Goal: Task Accomplishment & Management: Use online tool/utility

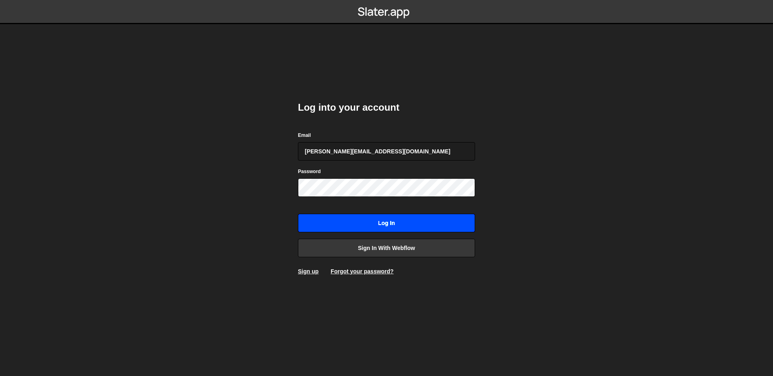
click at [401, 217] on input "Log in" at bounding box center [386, 223] width 177 height 19
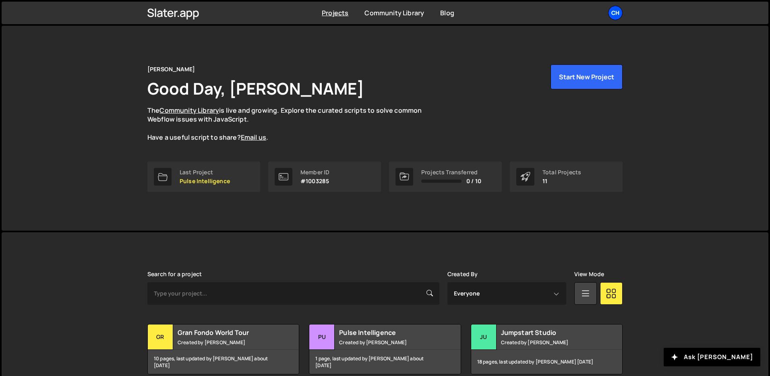
click at [616, 18] on div "Ch" at bounding box center [615, 13] width 15 height 15
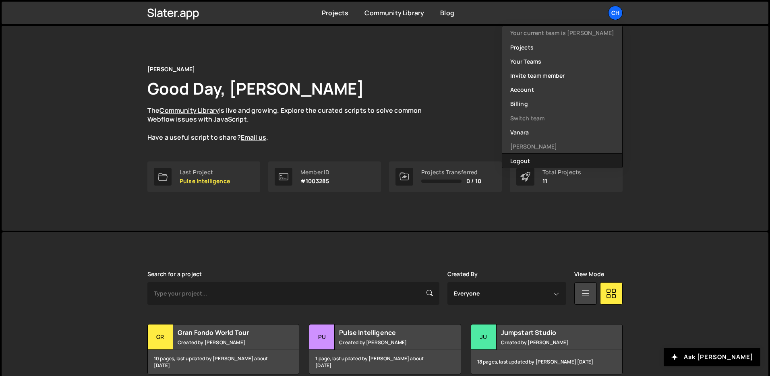
click at [512, 162] on button "Logout" at bounding box center [562, 161] width 120 height 14
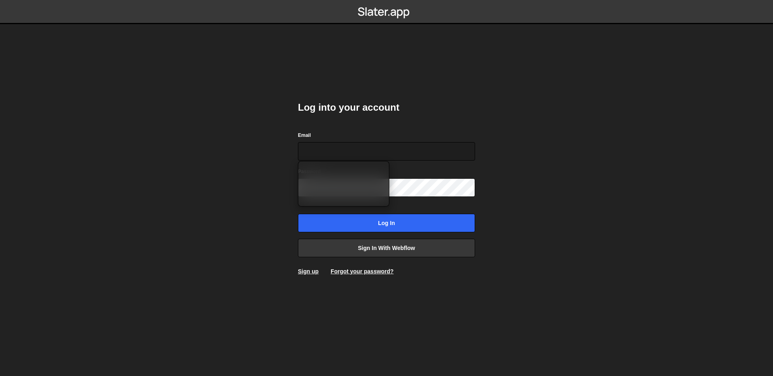
type input "[PERSON_NAME][EMAIL_ADDRESS][DOMAIN_NAME]"
click at [235, 178] on body "Log into your account Email [PERSON_NAME][EMAIL_ADDRESS][DOMAIN_NAME] Password …" at bounding box center [386, 188] width 773 height 376
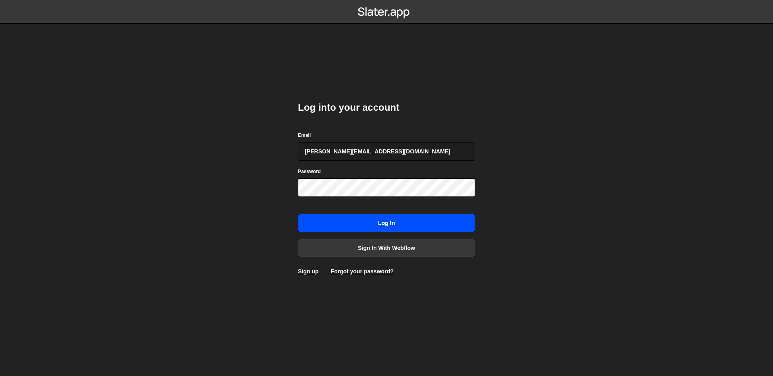
click at [400, 230] on input "Log in" at bounding box center [386, 223] width 177 height 19
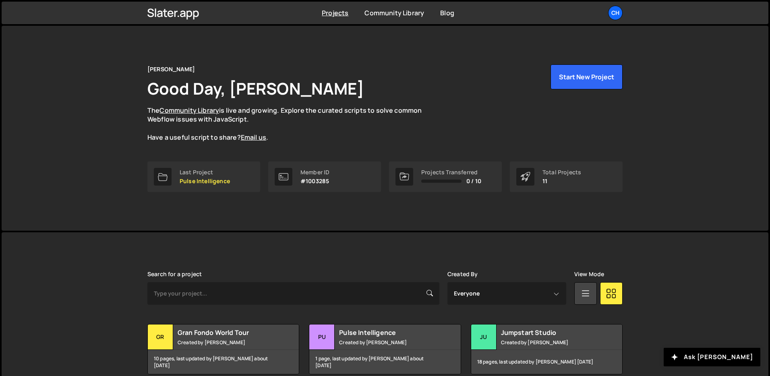
click at [624, 7] on div "Projects Community Library Blog Ch Your current team is Charles de Vignerte Pro…" at bounding box center [384, 13] width 499 height 23
click at [622, 10] on div "Ch" at bounding box center [615, 13] width 15 height 15
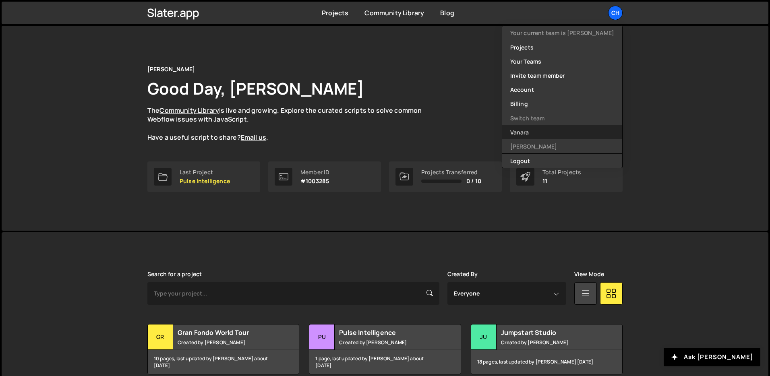
click at [521, 125] on link "Vanara" at bounding box center [562, 132] width 120 height 14
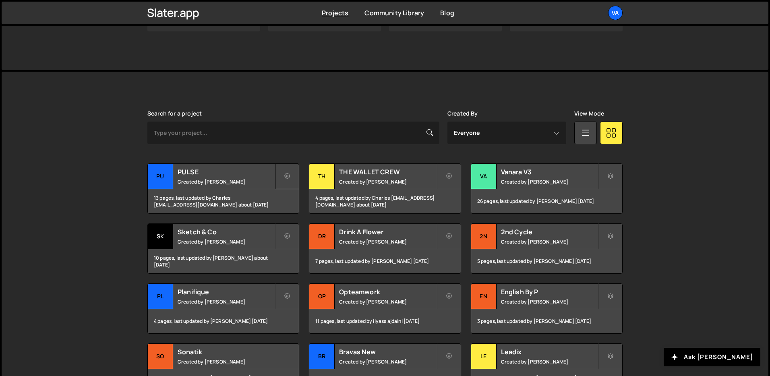
scroll to position [197, 0]
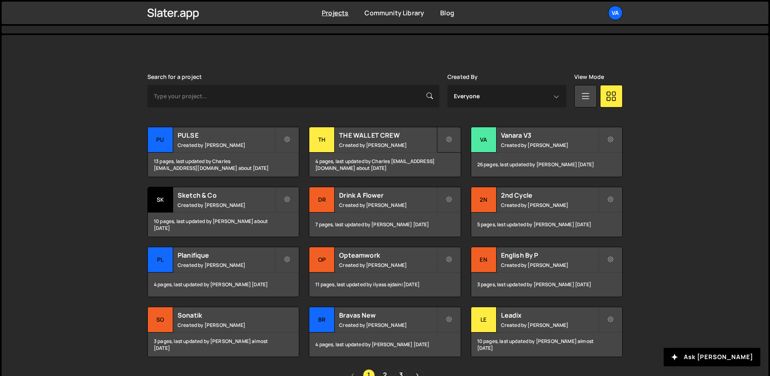
click at [446, 143] on button at bounding box center [449, 140] width 24 height 26
click at [420, 143] on small "Created by Terence Moulin" at bounding box center [387, 145] width 97 height 7
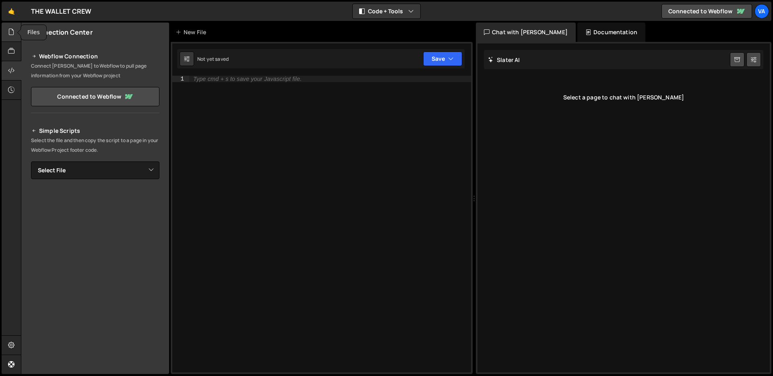
click at [15, 37] on div at bounding box center [12, 32] width 20 height 19
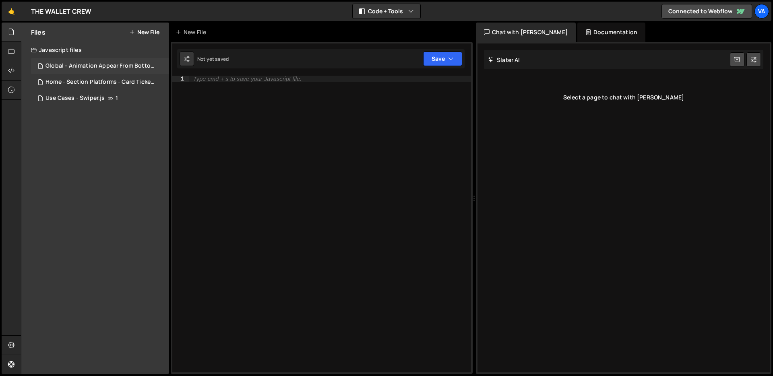
click at [123, 58] on div "1 Global - Animation Appear From Bottom.js 0" at bounding box center [101, 66] width 141 height 16
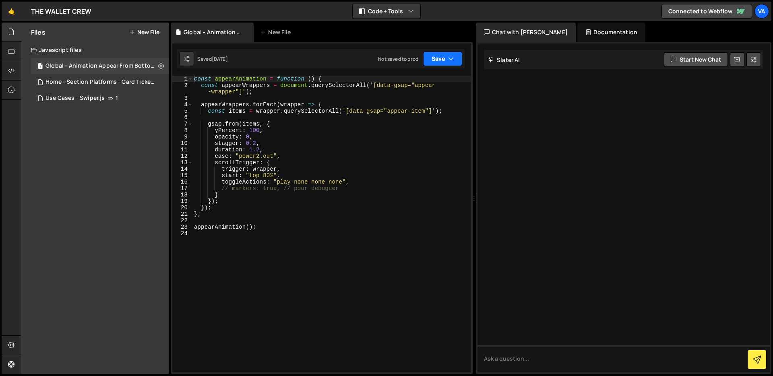
click at [435, 54] on button "Save" at bounding box center [442, 59] width 39 height 15
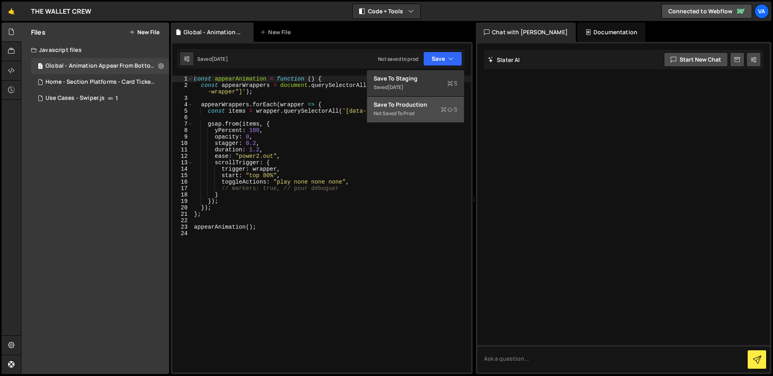
click at [410, 109] on div "Not saved to prod" at bounding box center [416, 114] width 84 height 10
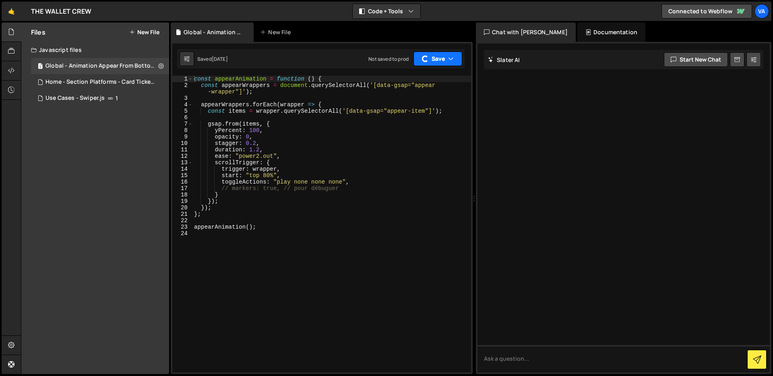
click at [433, 66] on button "Save" at bounding box center [438, 59] width 49 height 15
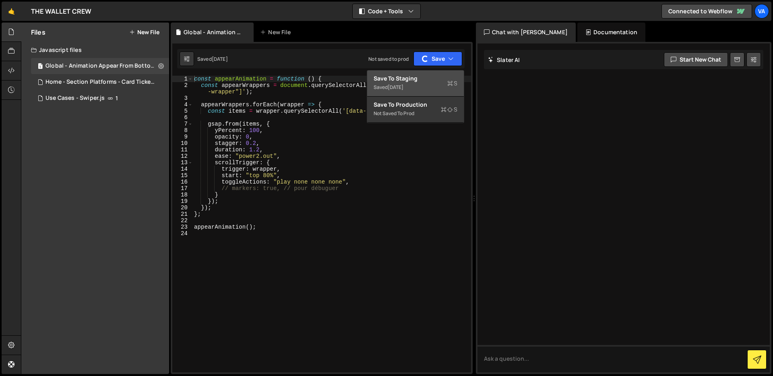
click at [412, 79] on div "Save to Staging S" at bounding box center [416, 79] width 84 height 8
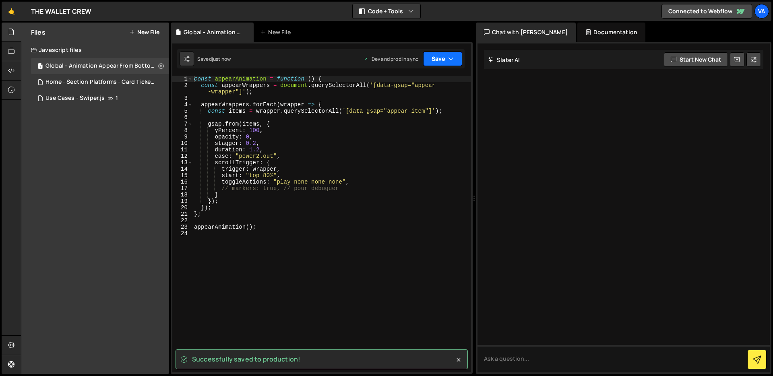
click at [443, 56] on button "Save" at bounding box center [442, 59] width 39 height 15
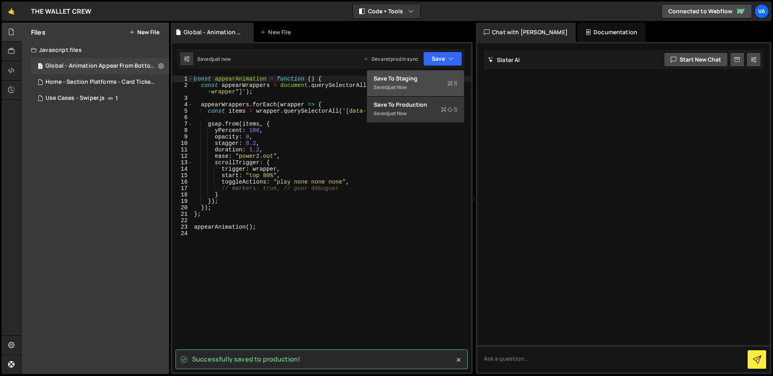
click at [426, 85] on div "Saved just now" at bounding box center [416, 88] width 84 height 10
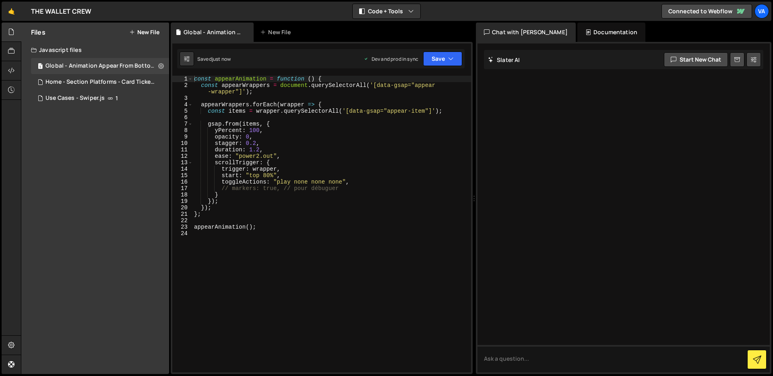
click at [452, 49] on div "Saved just now Dev and prod in sync Upgrade to Edit Save Save to Staging S Save…" at bounding box center [321, 58] width 288 height 19
click at [444, 64] on button "Save" at bounding box center [442, 59] width 39 height 15
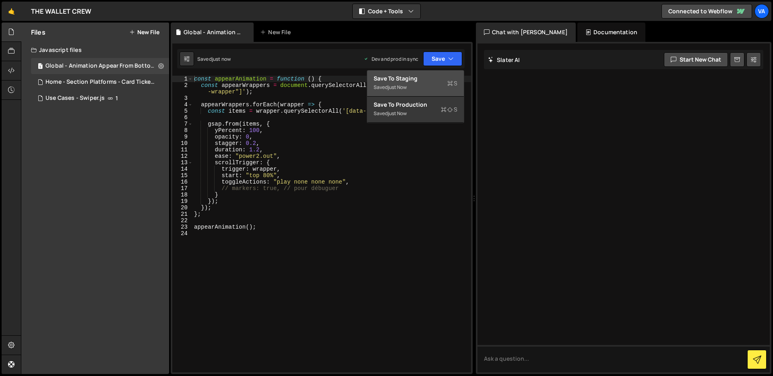
click at [429, 90] on div "Saved just now" at bounding box center [416, 88] width 84 height 10
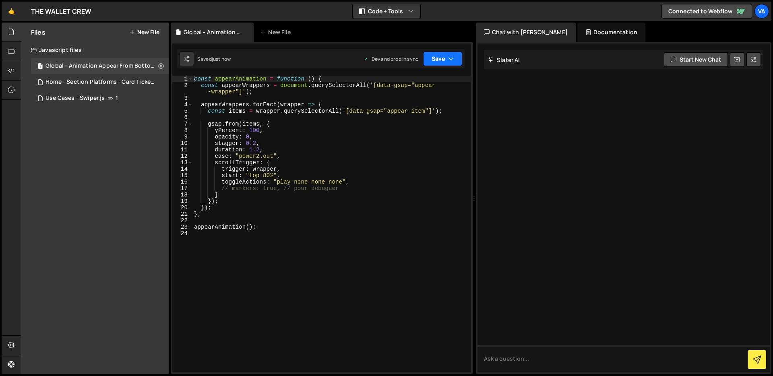
click at [444, 60] on button "Save" at bounding box center [442, 59] width 39 height 15
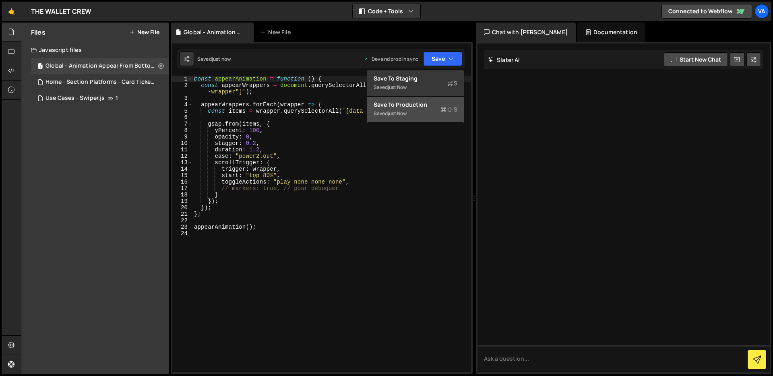
click at [412, 118] on div "Saved just now" at bounding box center [416, 114] width 84 height 10
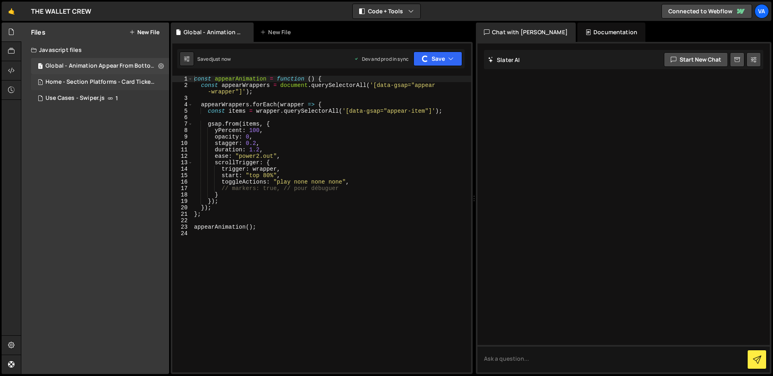
click at [108, 85] on div "Home - Section Platforms - Card Tickets Animation.js" at bounding box center [101, 82] width 111 height 7
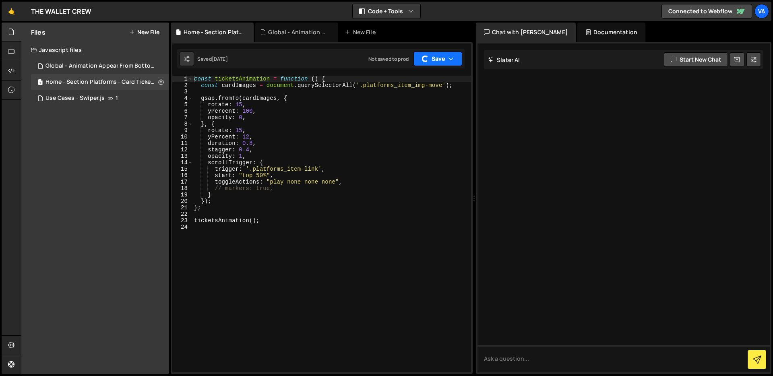
click at [447, 60] on button "Save" at bounding box center [438, 59] width 49 height 15
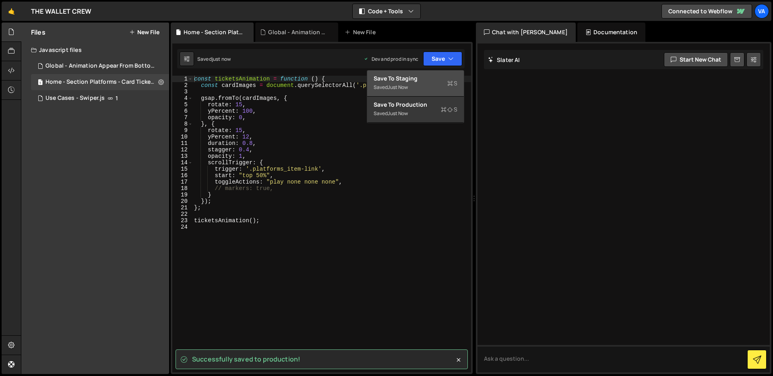
click at [412, 75] on div "Save to Staging S" at bounding box center [416, 79] width 84 height 8
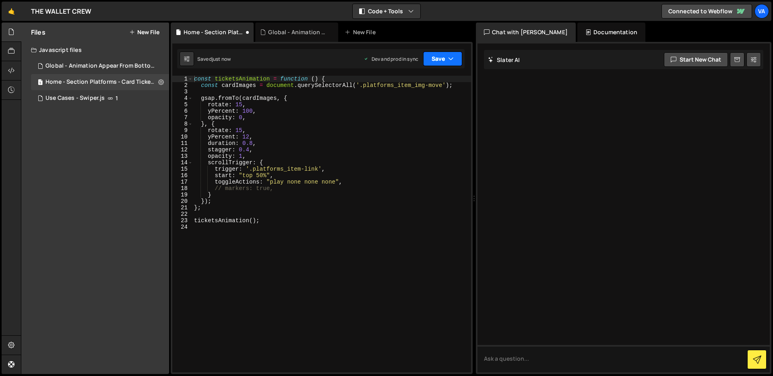
click at [441, 61] on button "Save" at bounding box center [442, 59] width 39 height 15
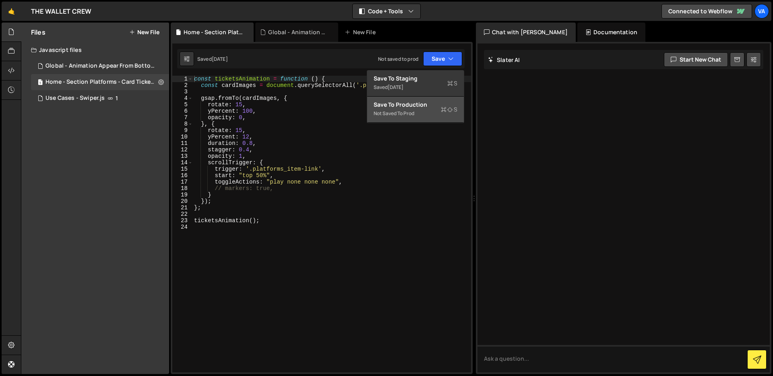
click at [402, 121] on button "Save to Production S Not saved to prod" at bounding box center [415, 110] width 97 height 26
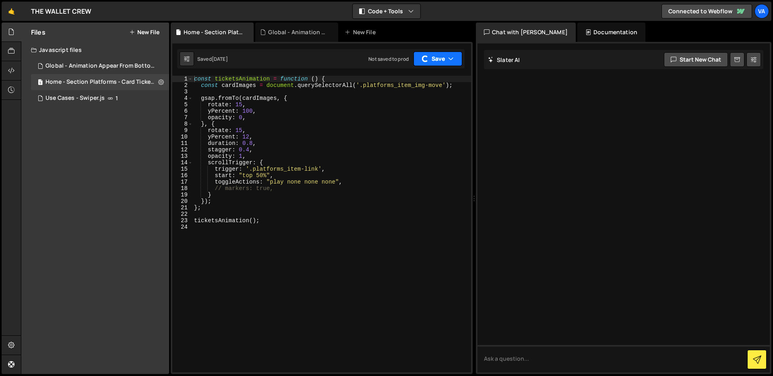
click at [450, 57] on icon "button" at bounding box center [451, 59] width 6 height 8
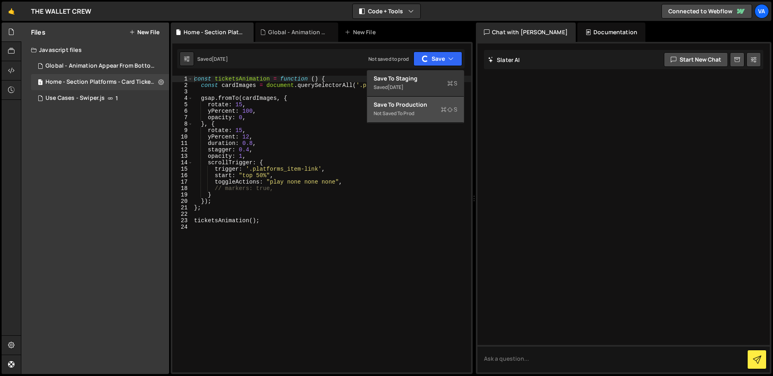
click at [421, 106] on div "Save to Production S" at bounding box center [416, 105] width 84 height 8
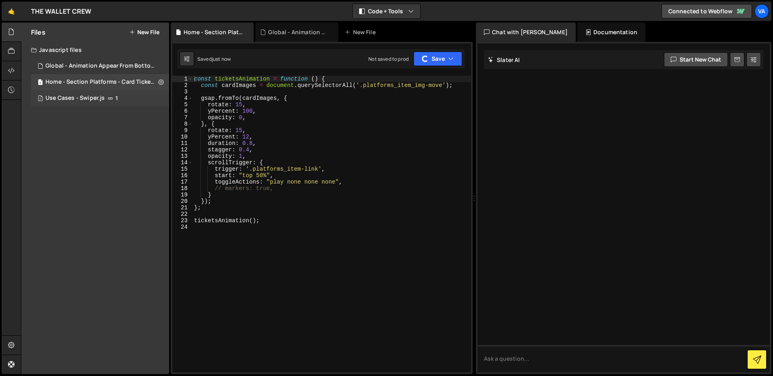
click at [107, 94] on div "7 Use Cases - Swiper.js 1" at bounding box center [100, 98] width 138 height 16
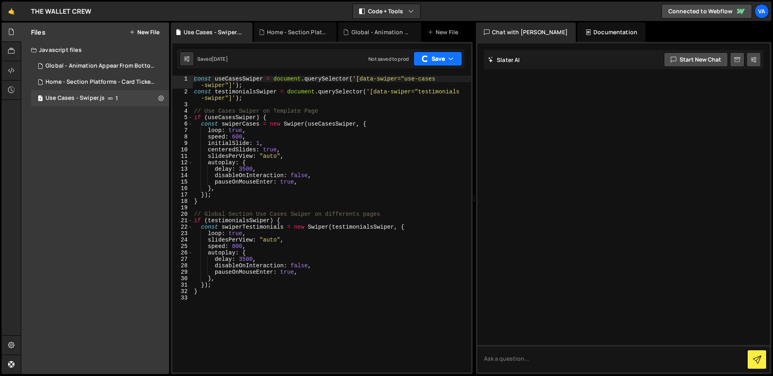
click at [441, 64] on button "Save" at bounding box center [438, 59] width 49 height 15
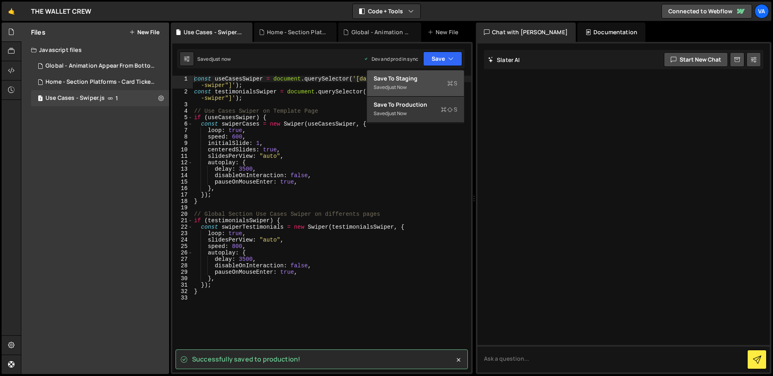
click at [415, 83] on div "Saved just now" at bounding box center [416, 88] width 84 height 10
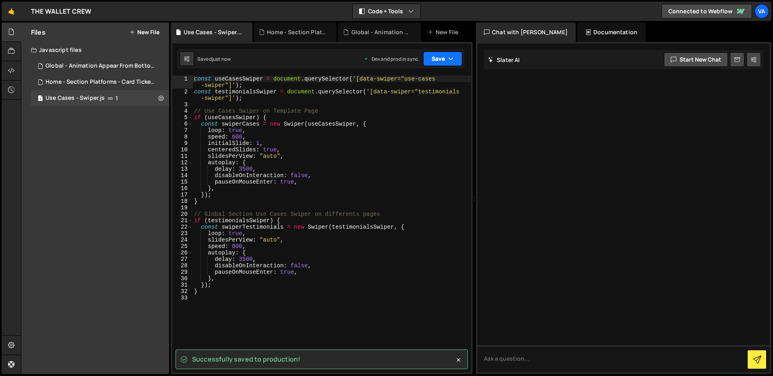
click at [439, 60] on button "Save" at bounding box center [442, 59] width 39 height 15
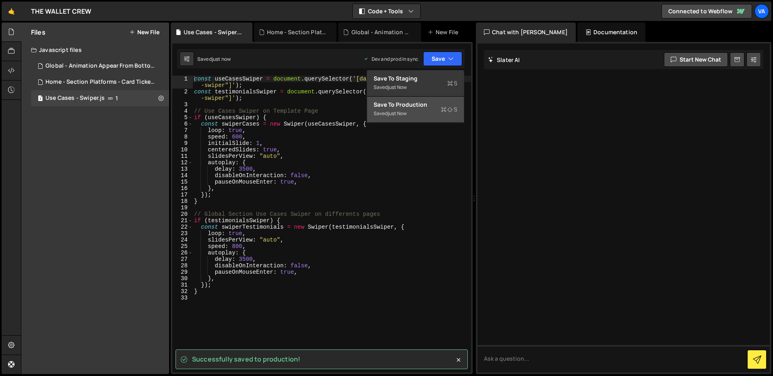
click at [422, 107] on div "Save to Production S" at bounding box center [416, 105] width 84 height 8
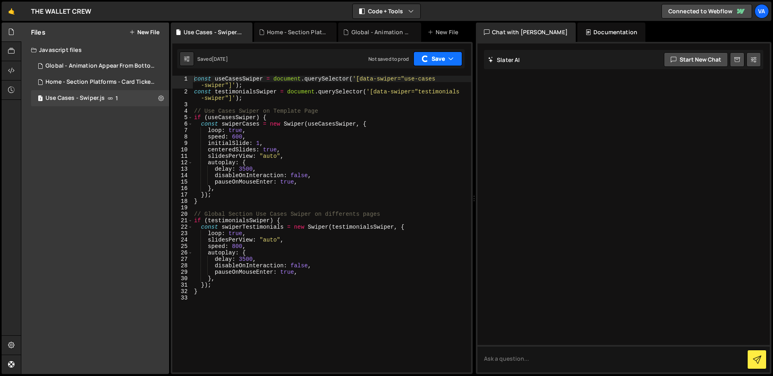
click at [444, 62] on button "Save" at bounding box center [438, 59] width 49 height 15
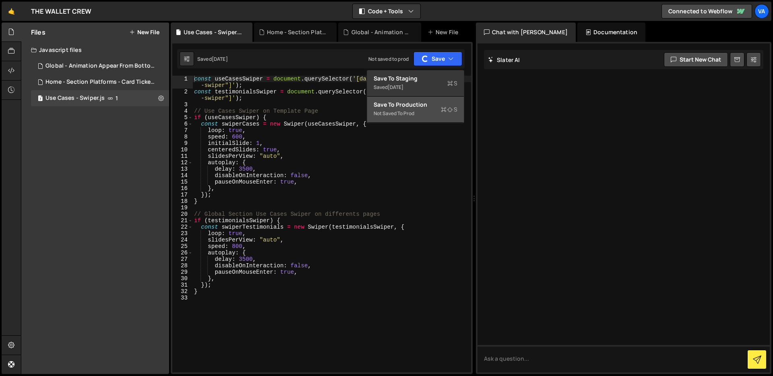
click at [410, 112] on div "Not saved to prod" at bounding box center [416, 114] width 84 height 10
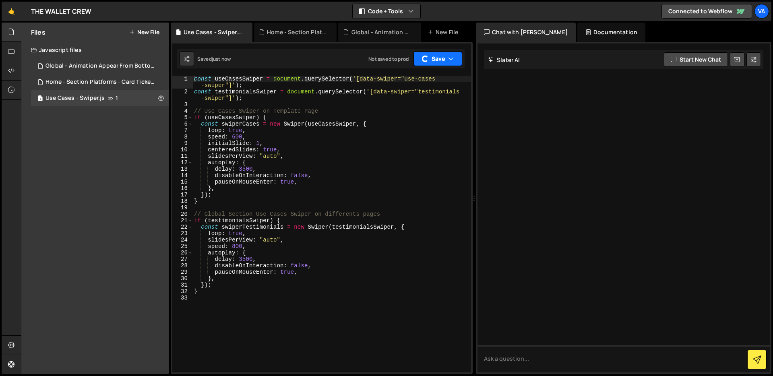
click at [440, 61] on button "Save" at bounding box center [438, 59] width 49 height 15
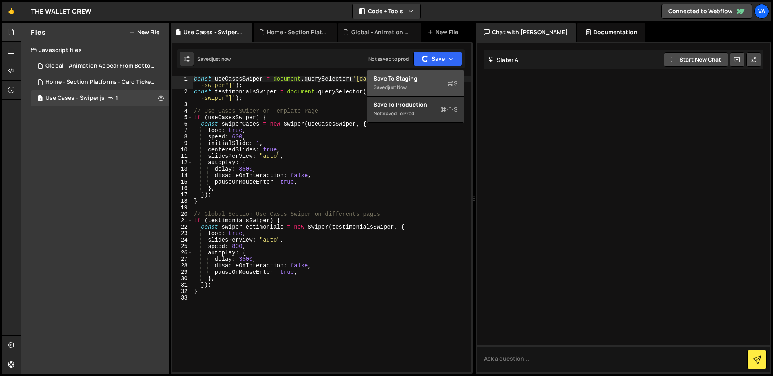
click at [424, 80] on div "Save to Staging S" at bounding box center [416, 79] width 84 height 8
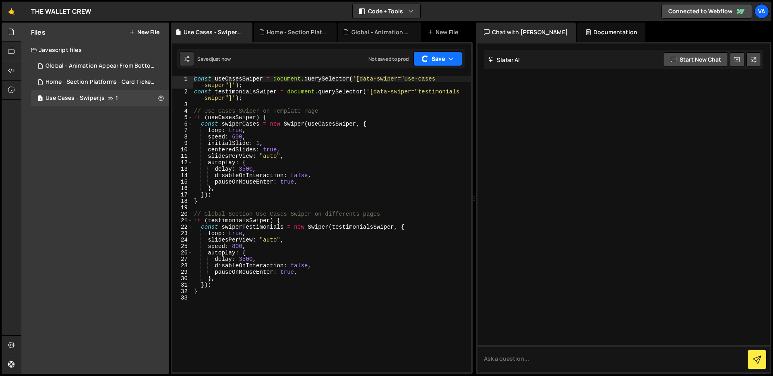
click at [437, 58] on button "Save" at bounding box center [438, 59] width 49 height 15
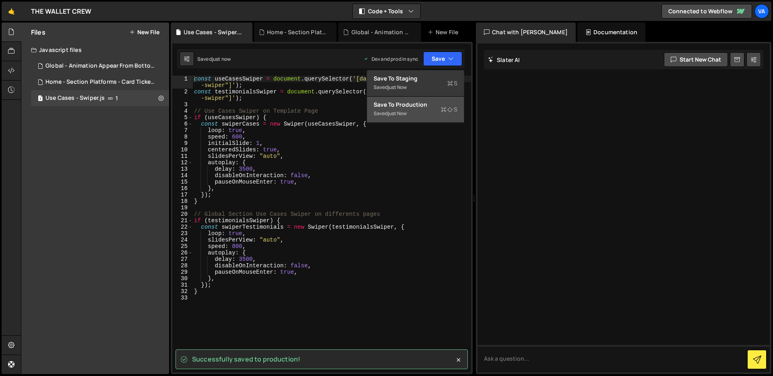
click at [419, 107] on div "Save to Production S" at bounding box center [416, 105] width 84 height 8
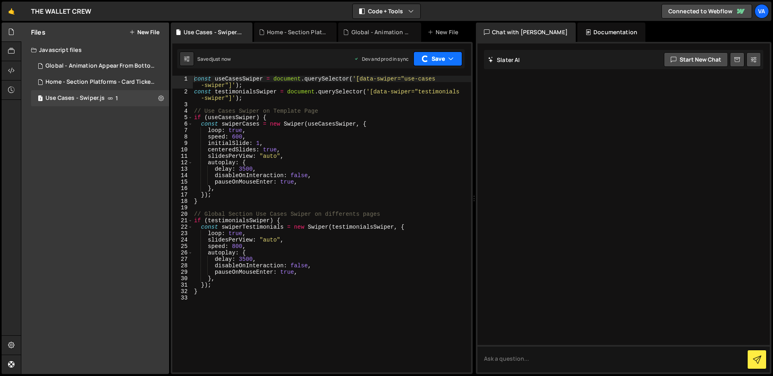
click at [448, 58] on icon "button" at bounding box center [451, 59] width 6 height 8
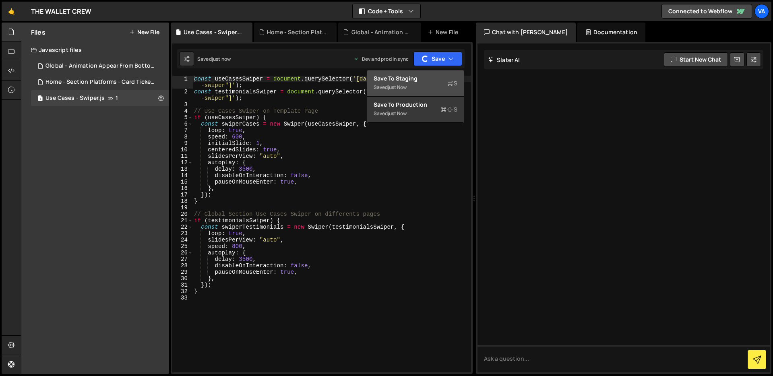
click at [421, 81] on div "Save to Staging S" at bounding box center [416, 79] width 84 height 8
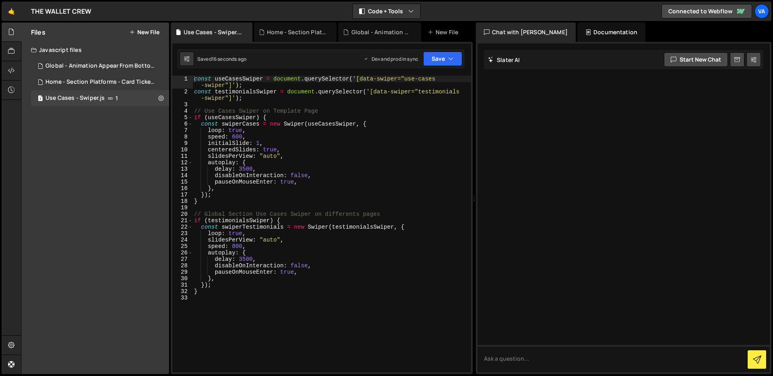
type textarea "speed: 600,"
click at [312, 134] on div "const useCasesSwiper = document . querySelector ( '[data-swiper="use-cases -swi…" at bounding box center [332, 234] width 279 height 316
